Goal: Complete application form: Complete application form

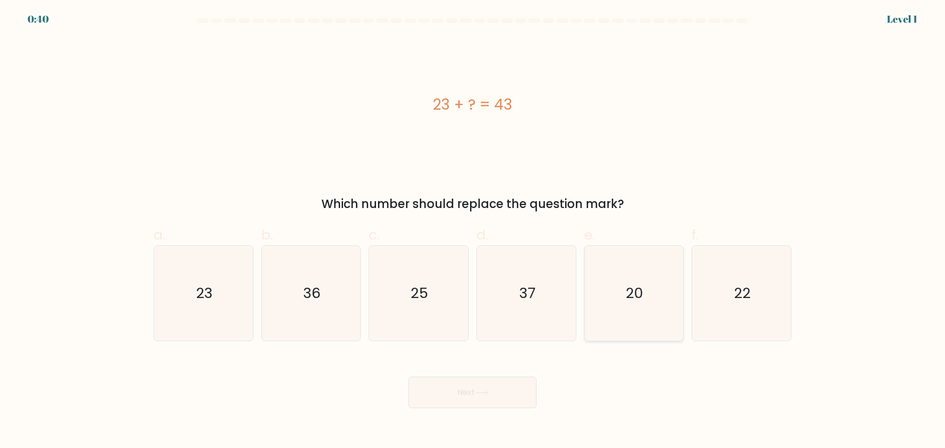
click at [619, 304] on icon "20" at bounding box center [633, 293] width 95 height 95
click at [473, 231] on input "e. 20" at bounding box center [473, 227] width 0 height 6
radio input "true"
click at [492, 386] on button "Next" at bounding box center [473, 393] width 128 height 32
click at [490, 400] on button "Next" at bounding box center [473, 393] width 128 height 32
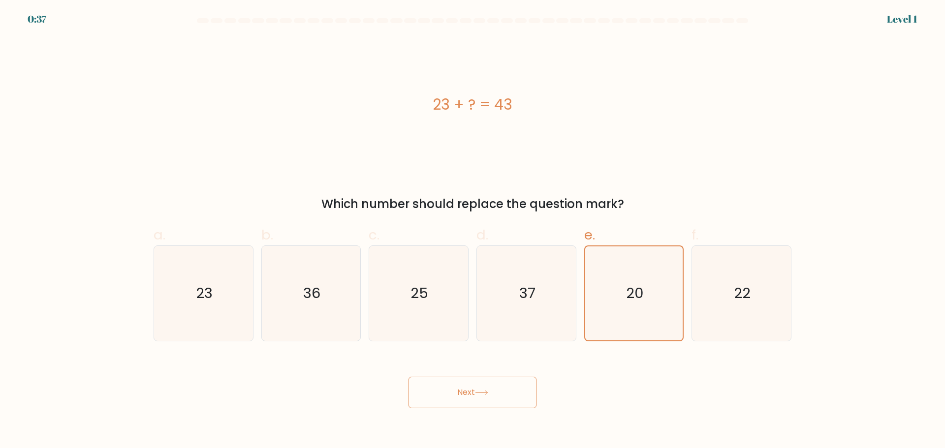
click at [457, 394] on button "Next" at bounding box center [473, 393] width 128 height 32
click at [456, 394] on button "Next" at bounding box center [473, 393] width 128 height 32
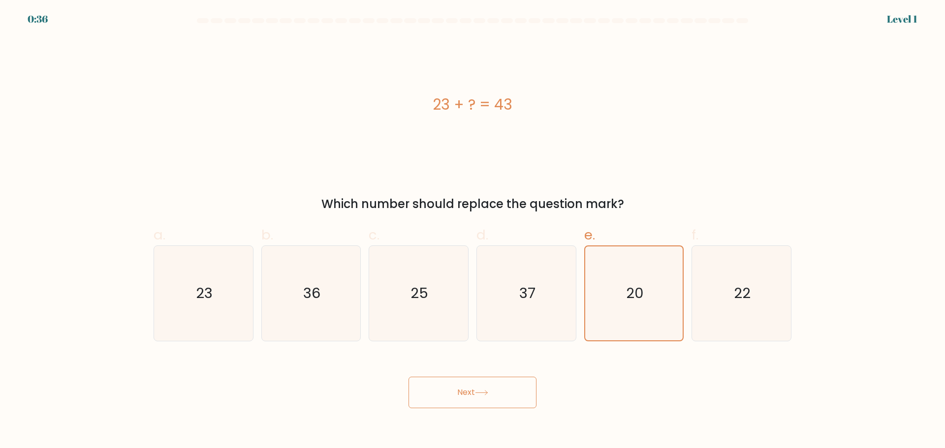
click at [457, 391] on button "Next" at bounding box center [473, 393] width 128 height 32
click at [911, 20] on form "a." at bounding box center [472, 213] width 945 height 390
click at [495, 391] on button "Next" at bounding box center [473, 393] width 128 height 32
click at [494, 390] on button "Next" at bounding box center [473, 393] width 128 height 32
drag, startPoint x: 856, startPoint y: 372, endPoint x: 850, endPoint y: 374, distance: 6.2
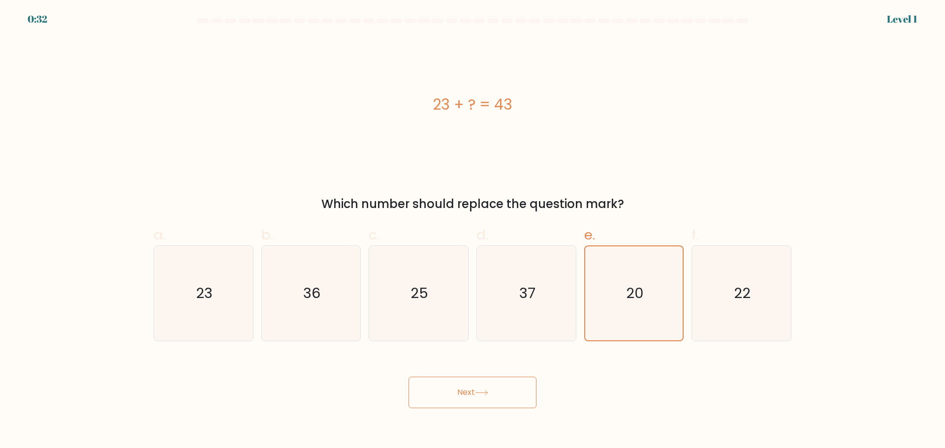
click at [853, 374] on form "a." at bounding box center [472, 213] width 945 height 390
click at [629, 317] on icon "20" at bounding box center [634, 294] width 94 height 94
click at [473, 231] on input "e. 20" at bounding box center [473, 227] width 0 height 6
click at [629, 317] on icon "20" at bounding box center [634, 294] width 94 height 94
click at [473, 231] on input "e. 20" at bounding box center [473, 227] width 0 height 6
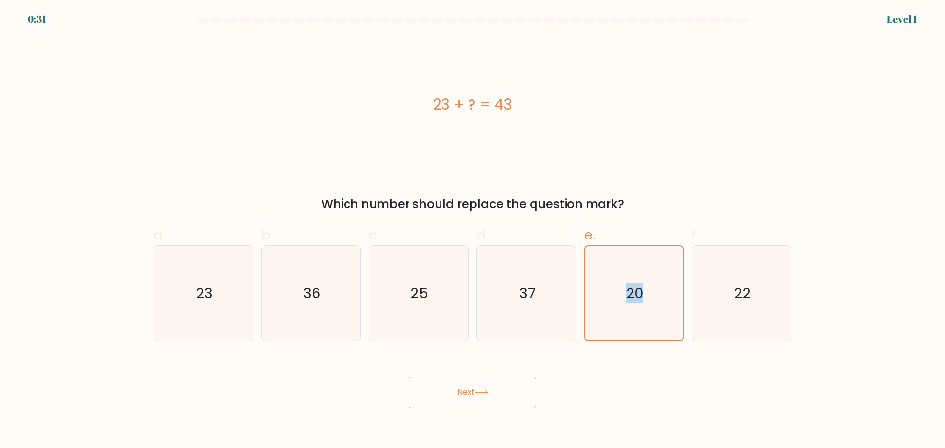
click at [484, 394] on icon at bounding box center [481, 392] width 13 height 5
click at [482, 394] on icon at bounding box center [481, 392] width 13 height 5
click at [479, 394] on icon at bounding box center [481, 392] width 13 height 5
click at [457, 395] on button "Next" at bounding box center [473, 393] width 128 height 32
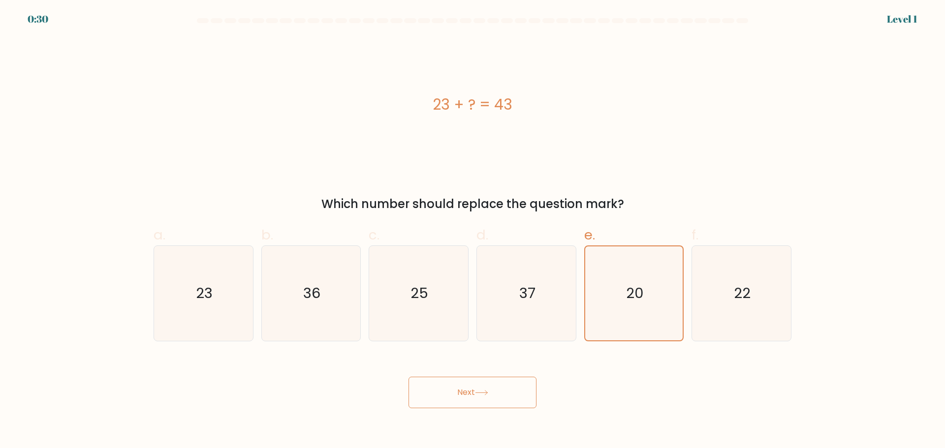
click at [239, 82] on div "23 + ? = 43" at bounding box center [473, 104] width 638 height 134
